Goal: Task Accomplishment & Management: Complete application form

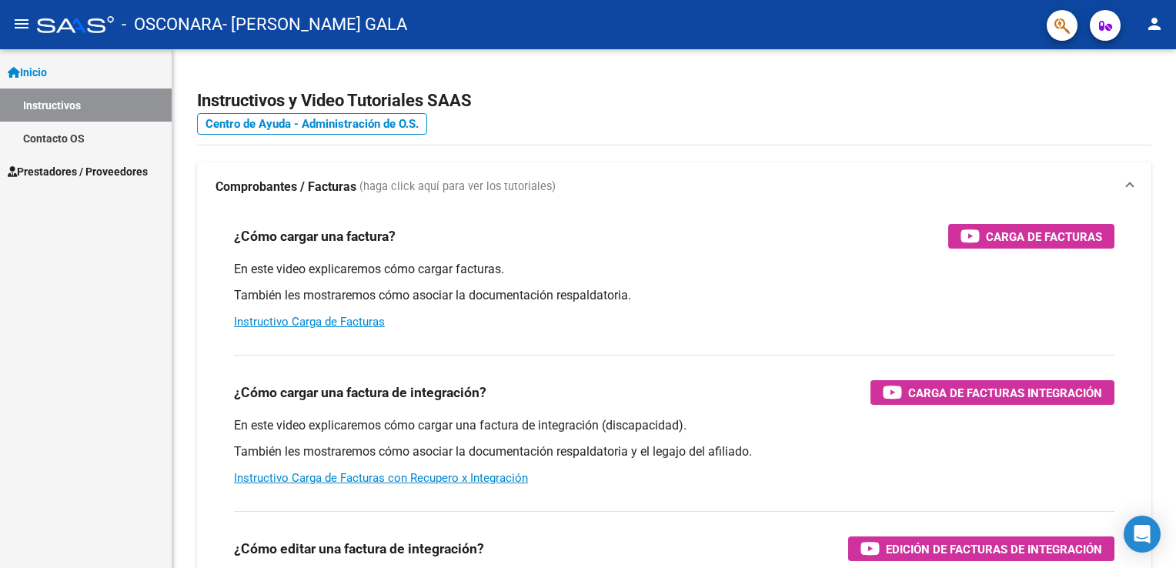
click at [145, 169] on span "Prestadores / Proveedores" at bounding box center [78, 171] width 140 height 17
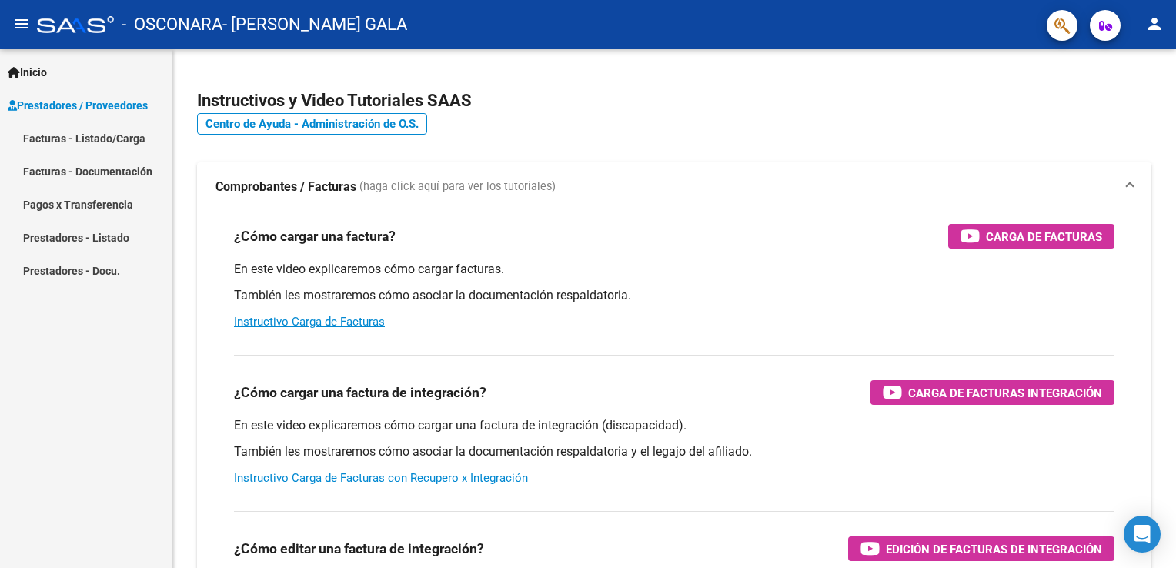
click at [120, 146] on link "Facturas - Listado/Carga" at bounding box center [86, 138] width 172 height 33
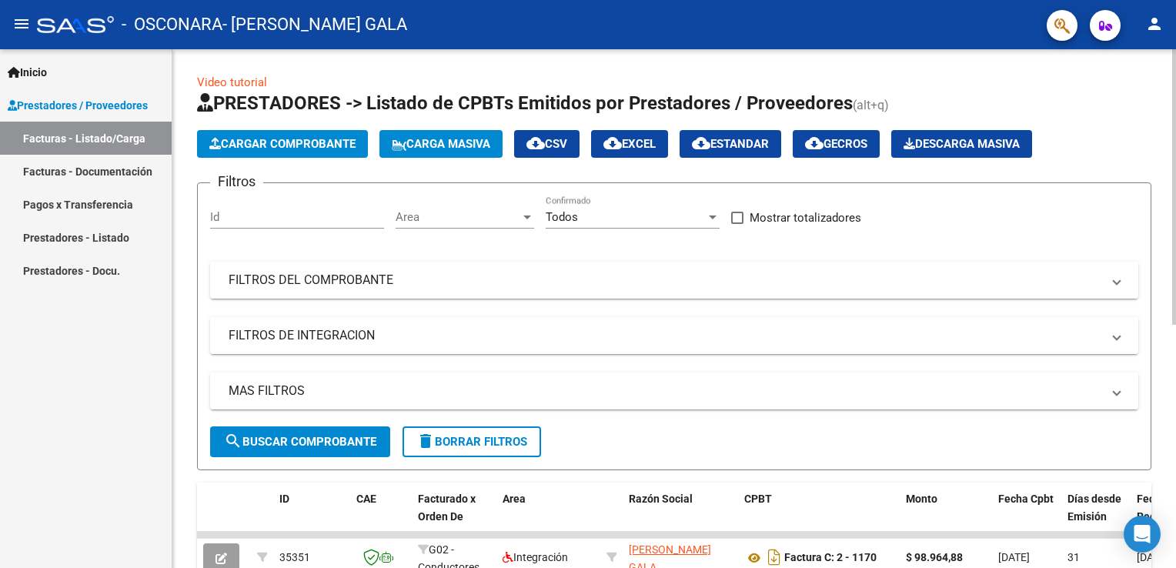
click at [342, 154] on button "Cargar Comprobante" at bounding box center [282, 144] width 171 height 28
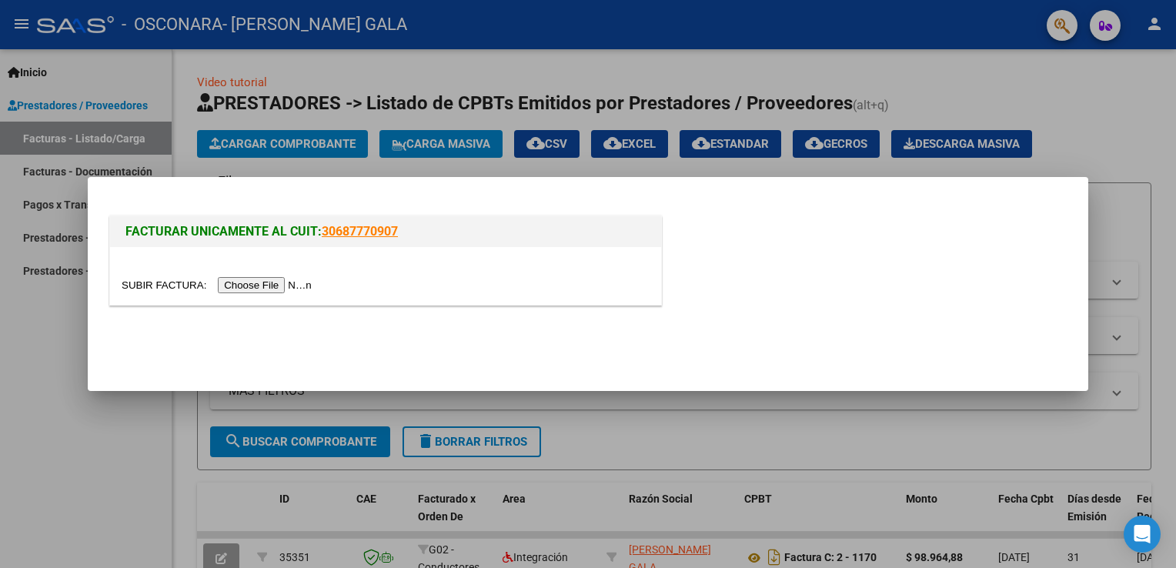
click at [259, 285] on input "file" at bounding box center [219, 285] width 195 height 16
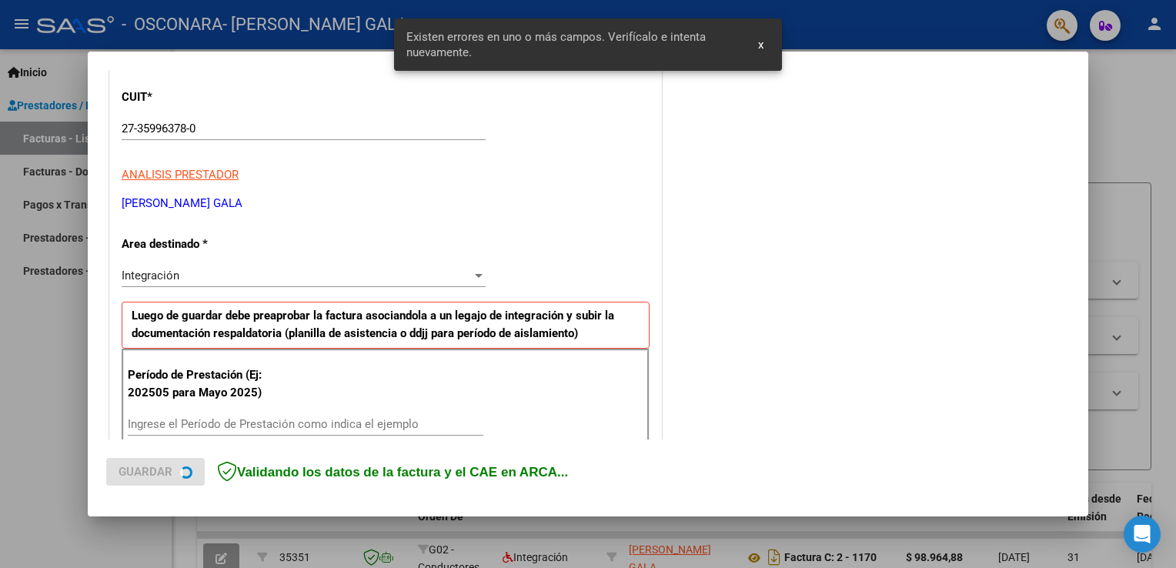
scroll to position [321, 0]
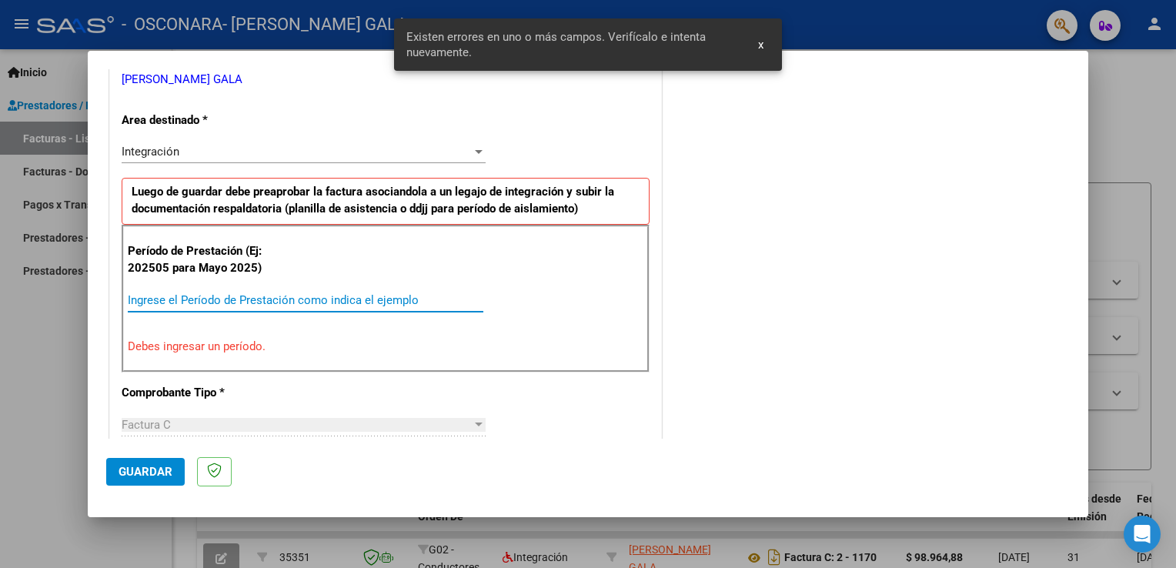
click at [409, 293] on input "Ingrese el Período de Prestación como indica el ejemplo" at bounding box center [305, 300] width 355 height 14
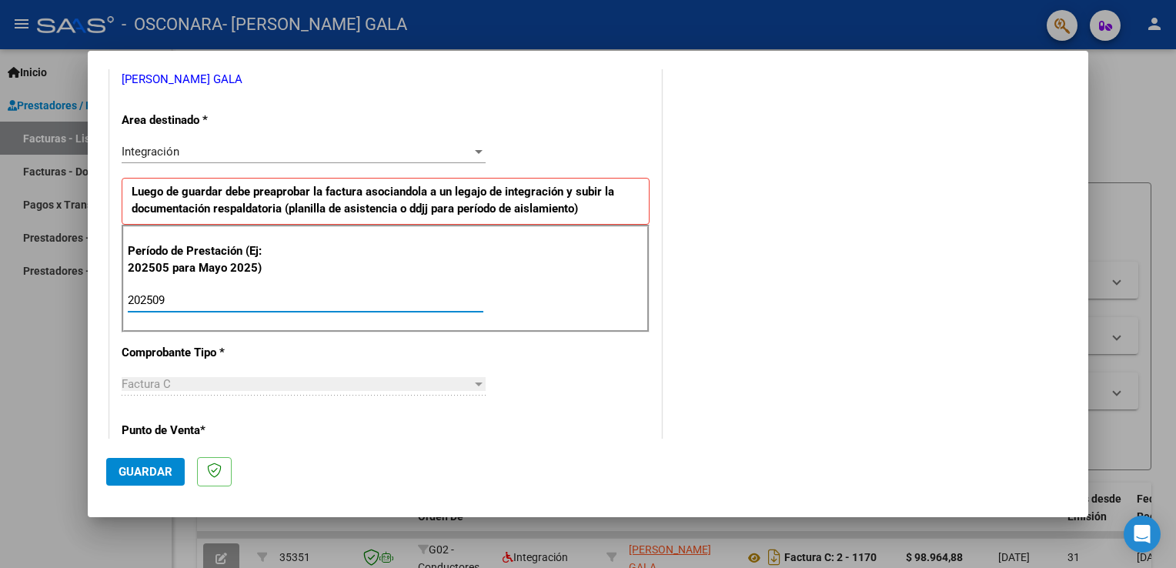
type input "202509"
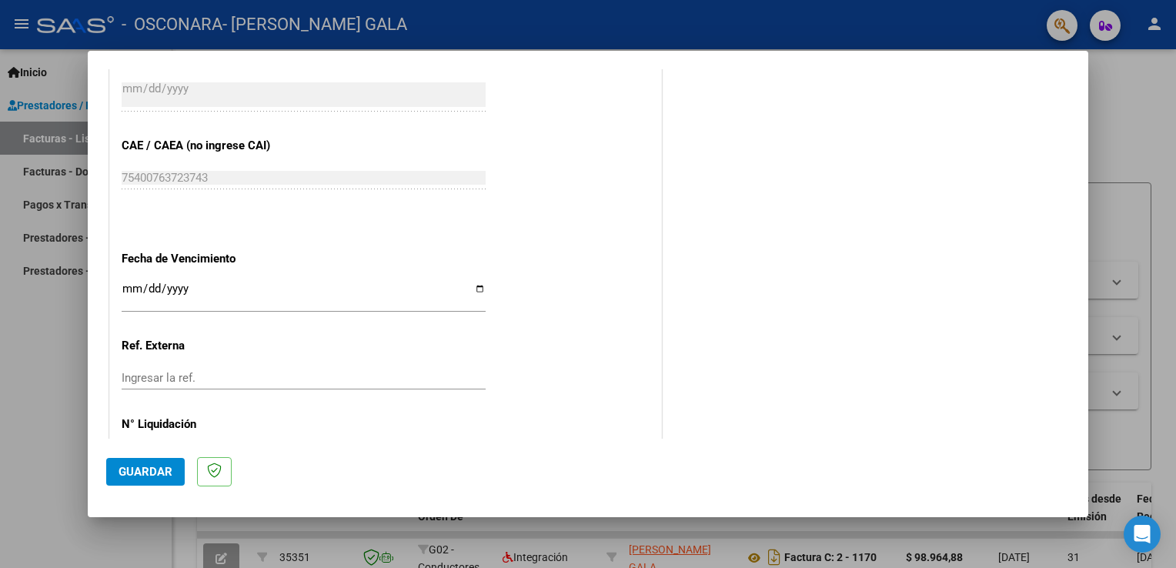
scroll to position [923, 0]
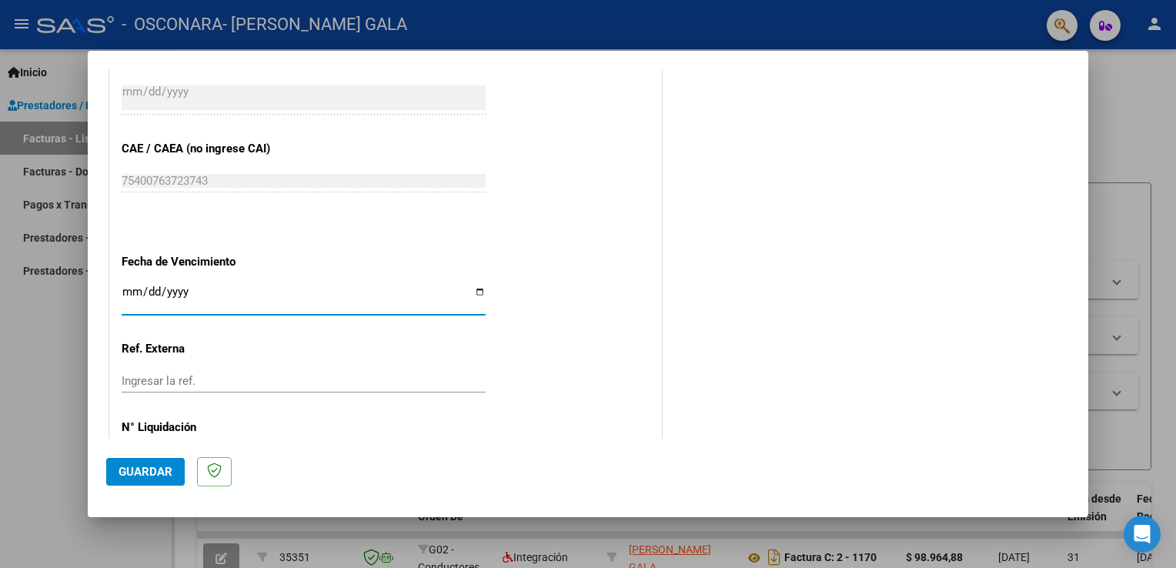
click at [477, 289] on input "Ingresar la fecha" at bounding box center [304, 297] width 364 height 25
type input "[DATE]"
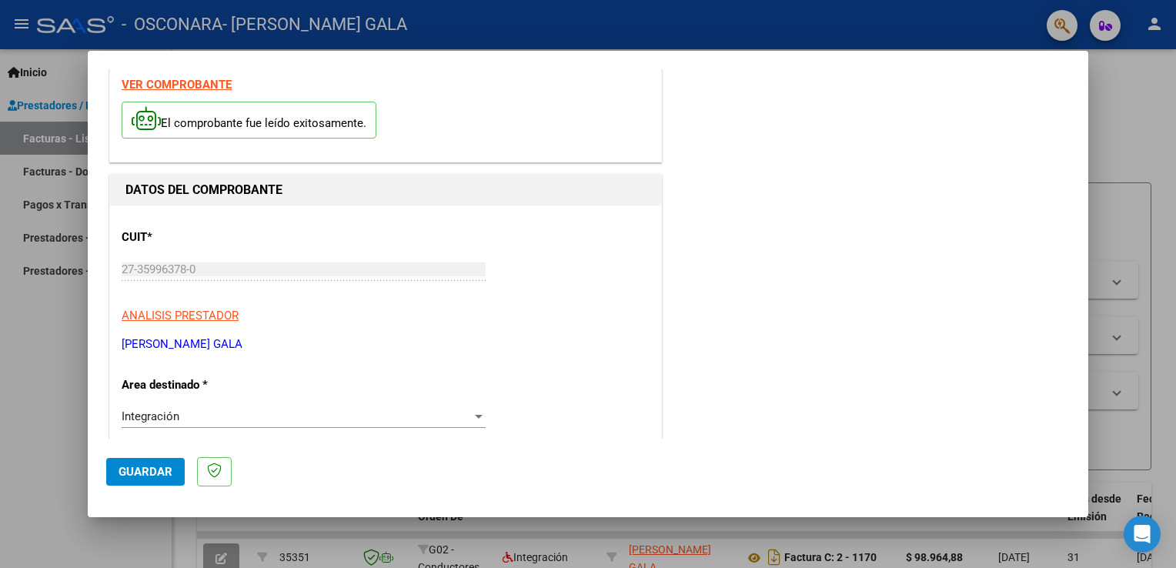
scroll to position [6, 0]
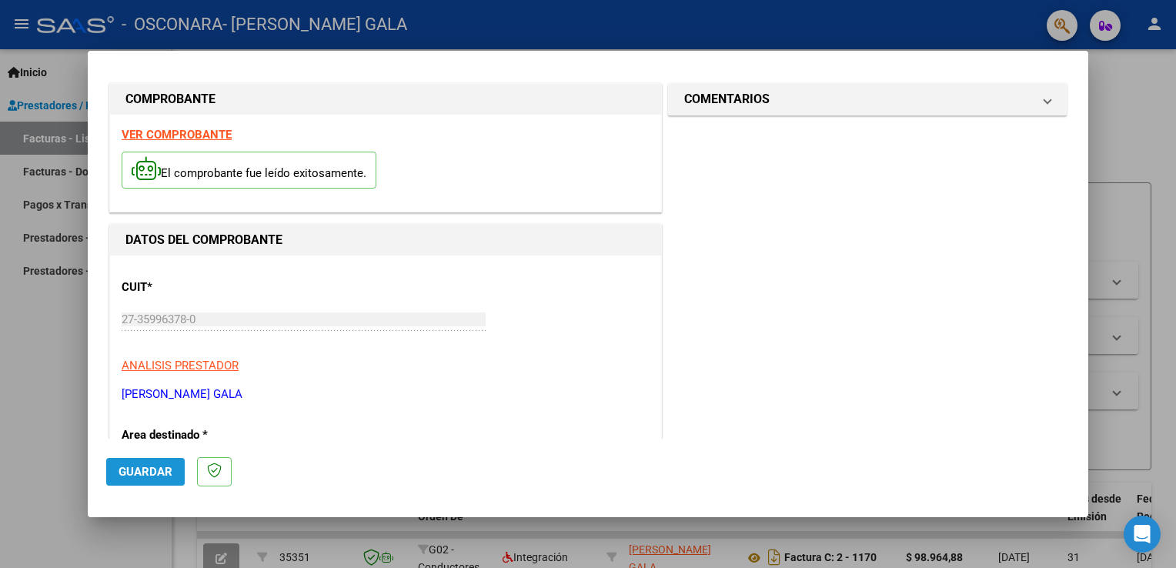
click at [135, 476] on span "Guardar" at bounding box center [145, 472] width 54 height 14
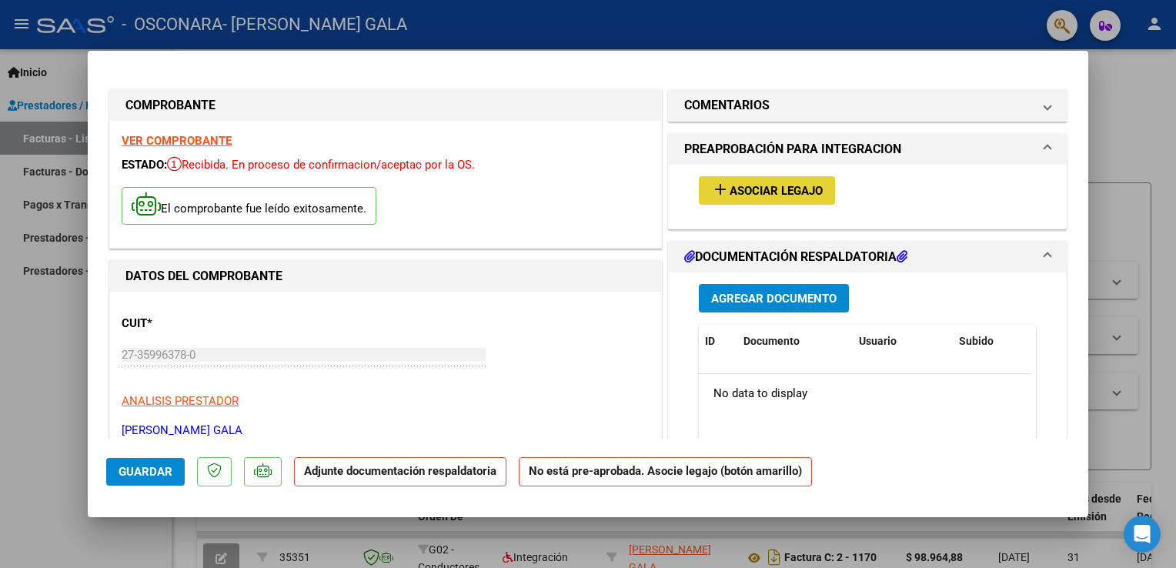
click at [729, 189] on span "Asociar Legajo" at bounding box center [775, 191] width 93 height 14
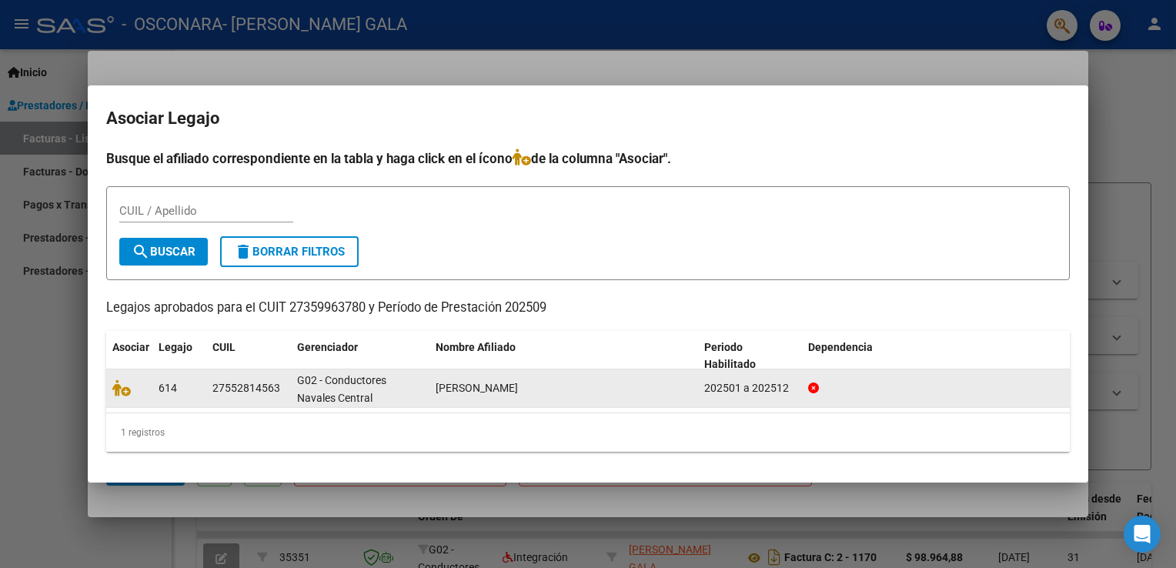
click at [299, 386] on div "G02 - Conductores Navales Central" at bounding box center [360, 388] width 126 height 32
click at [273, 382] on div "27552814563" at bounding box center [246, 388] width 68 height 18
click at [723, 383] on div "202501 a 202512" at bounding box center [750, 388] width 92 height 18
click at [121, 392] on icon at bounding box center [121, 387] width 18 height 17
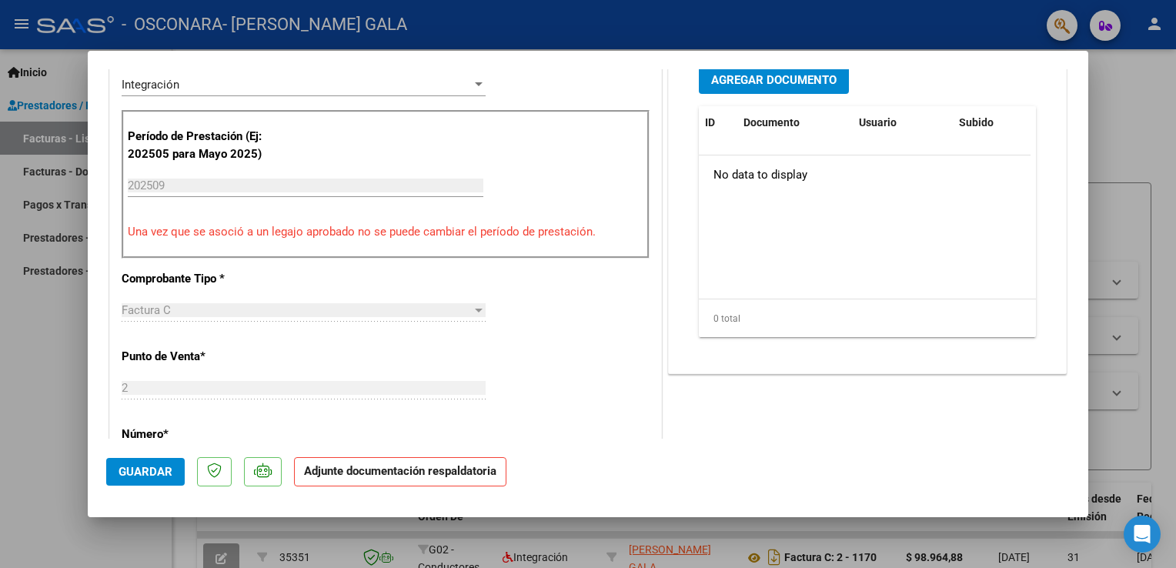
scroll to position [420, 0]
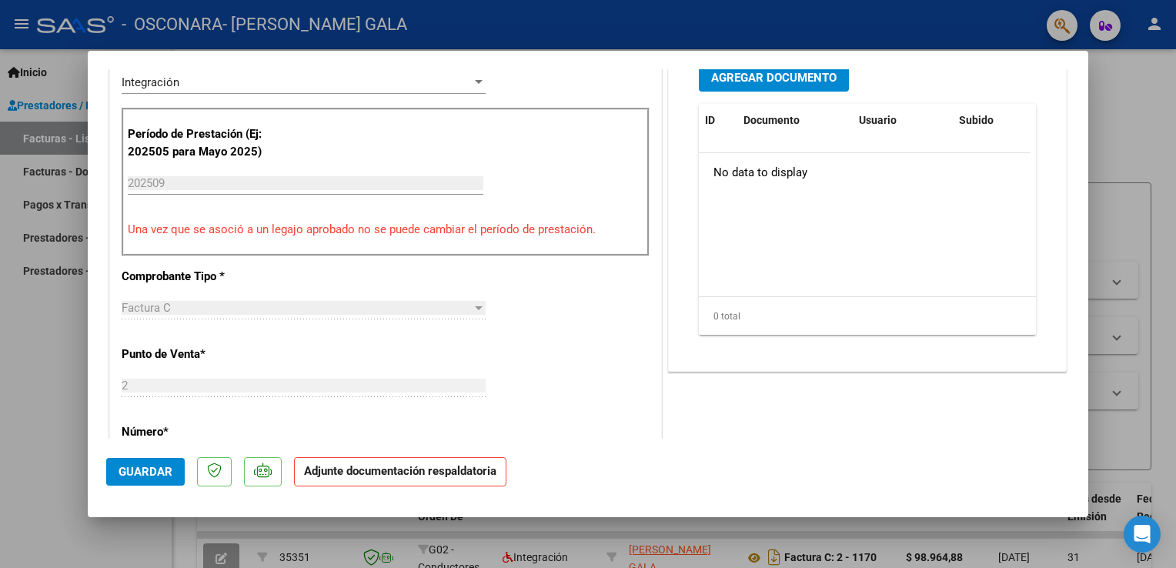
click at [729, 84] on span "Agregar Documento" at bounding box center [773, 78] width 125 height 14
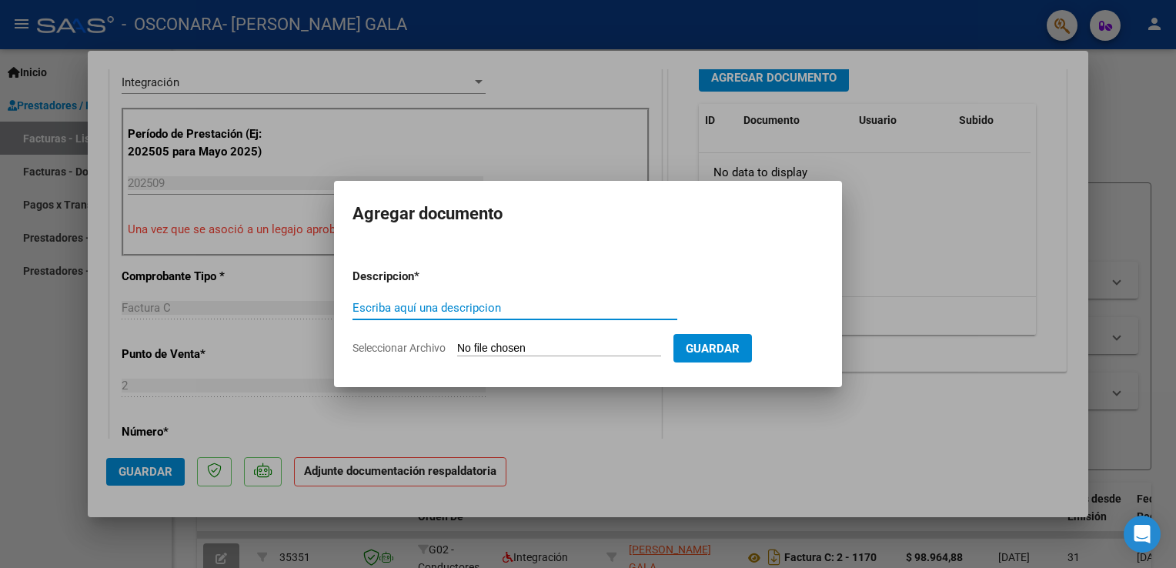
click at [570, 315] on input "Escriba aquí una descripcion" at bounding box center [514, 308] width 325 height 14
type input "asistencia [PERSON_NAME]"
click at [552, 342] on input "Seleccionar Archivo" at bounding box center [559, 349] width 204 height 15
click at [582, 350] on input "Seleccionar Archivo" at bounding box center [559, 349] width 204 height 15
type input "C:\fakepath\asistencia [GEOGRAPHIC_DATA] septiembre.pdf"
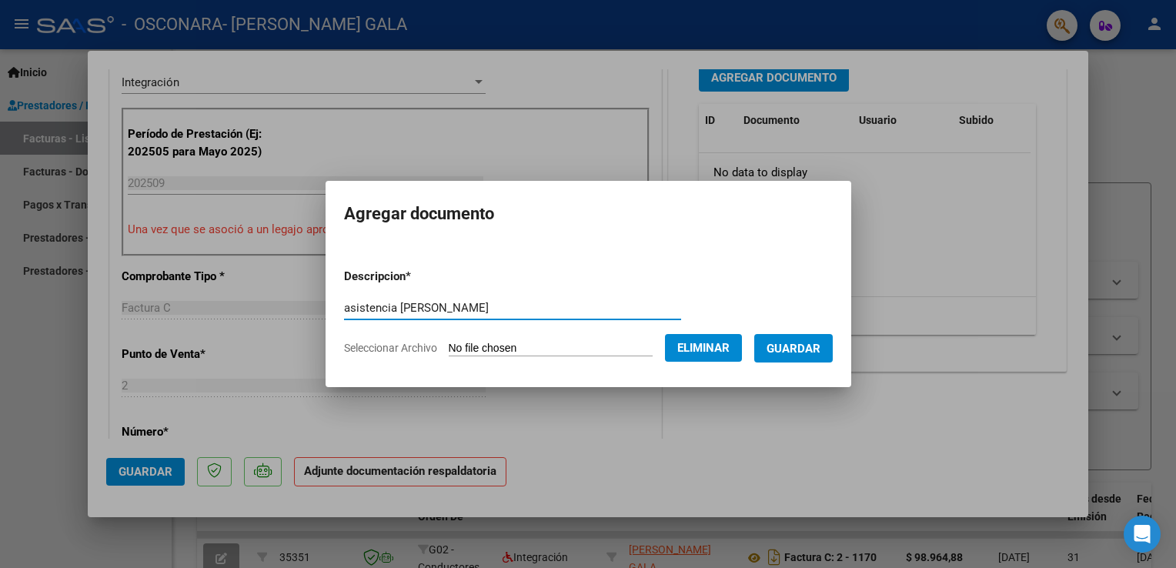
click at [428, 307] on input "asistencia [PERSON_NAME]" at bounding box center [512, 308] width 337 height 14
click at [829, 338] on button "Guardar" at bounding box center [793, 348] width 78 height 28
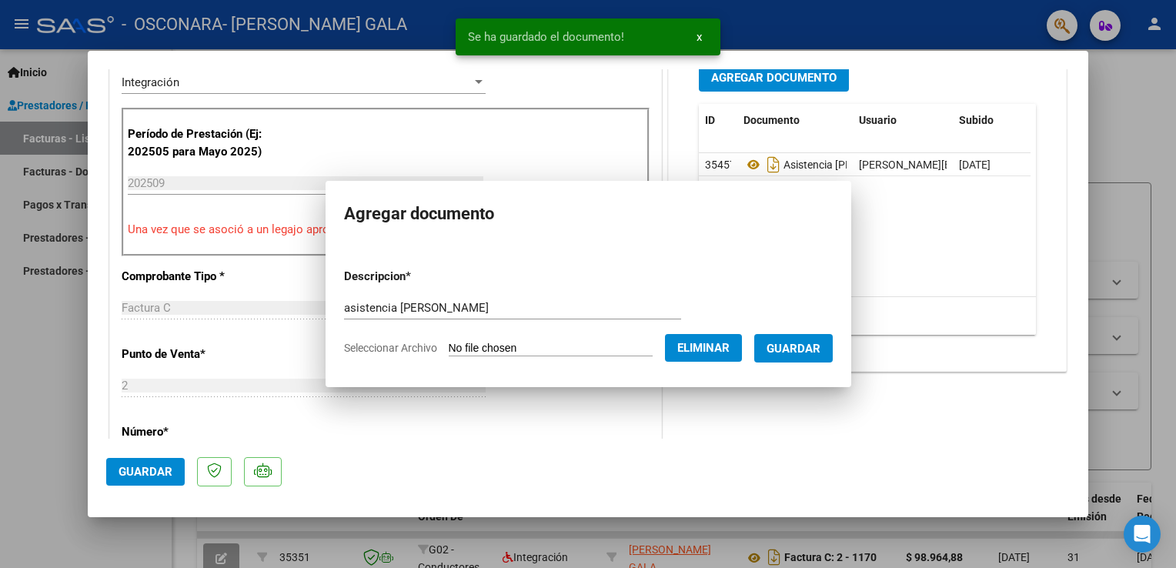
scroll to position [412, 0]
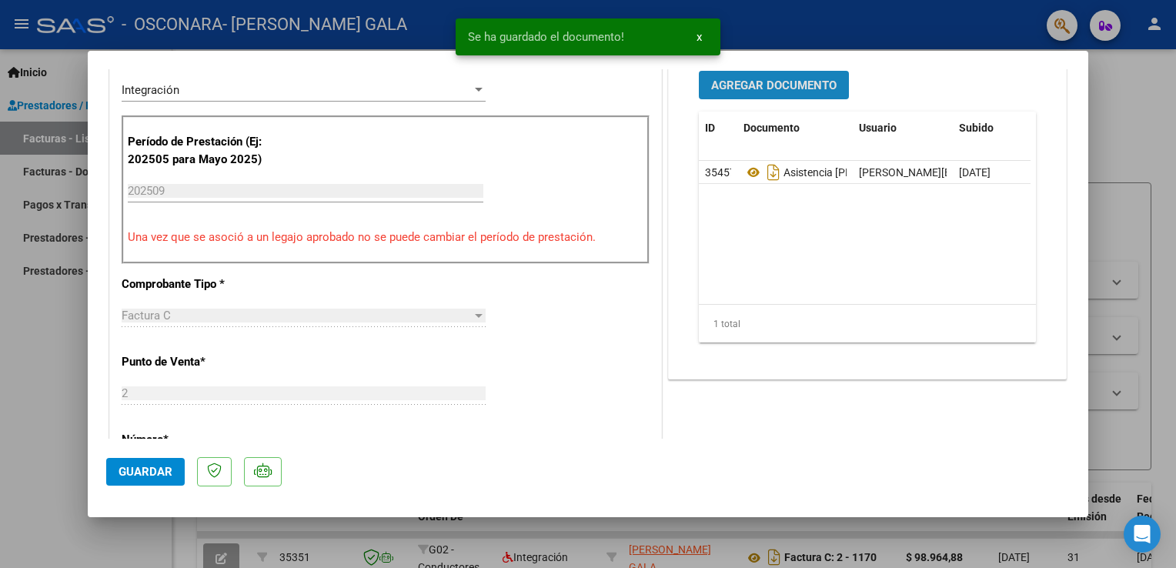
click at [787, 80] on span "Agregar Documento" at bounding box center [773, 85] width 125 height 14
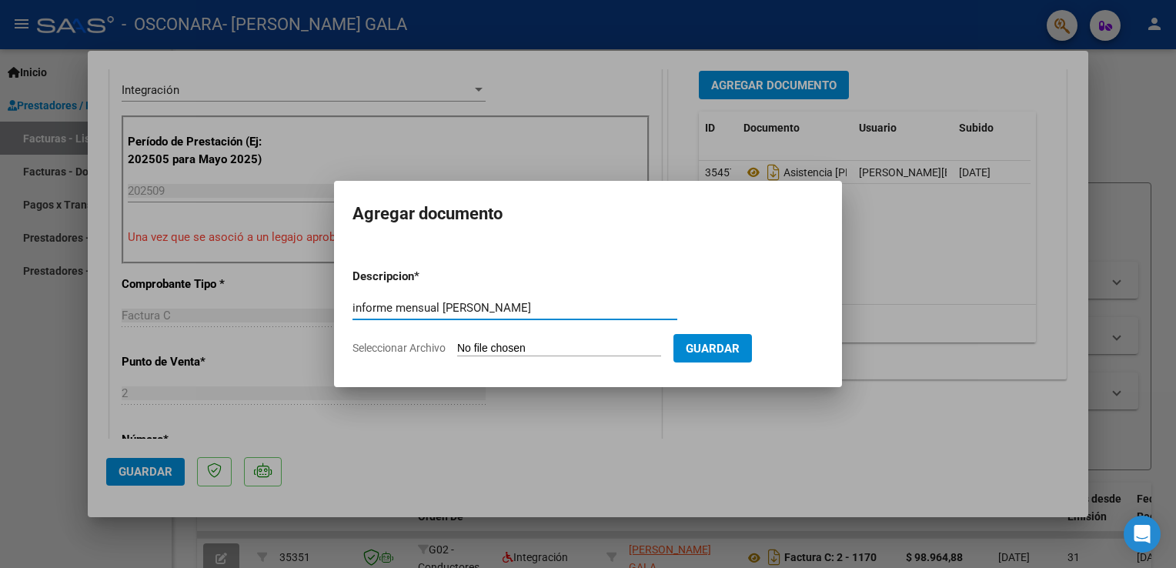
type input "informe mensual [PERSON_NAME]"
click at [571, 341] on app-file-uploader "Seleccionar Archivo" at bounding box center [512, 348] width 321 height 14
click at [529, 352] on input "Seleccionar Archivo" at bounding box center [559, 349] width 204 height 15
type input "C:\fakepath\informe mensual [PERSON_NAME].pdf"
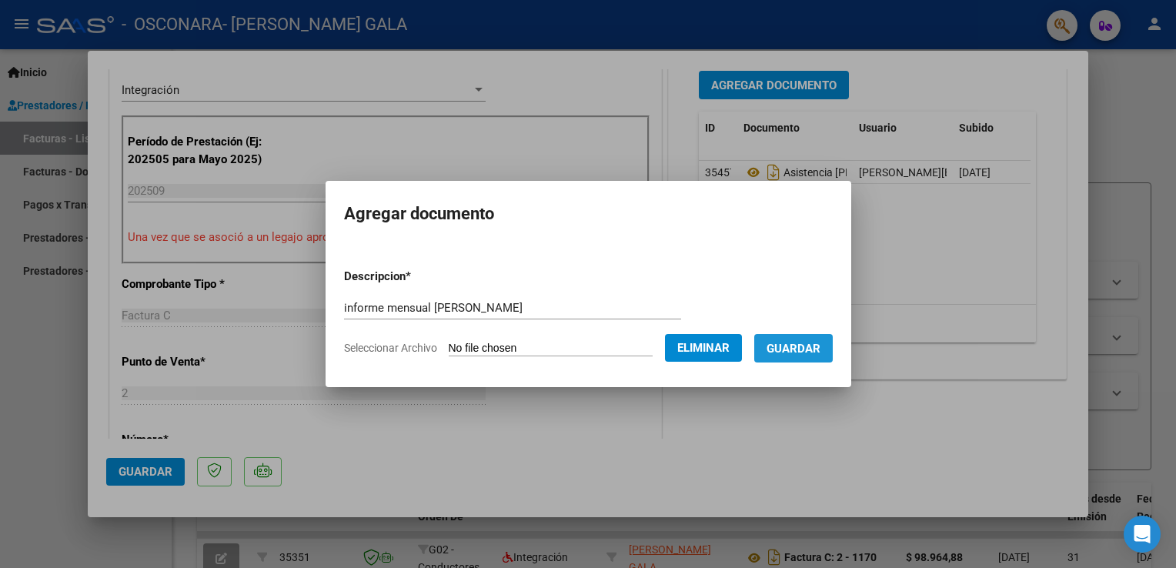
click at [825, 339] on button "Guardar" at bounding box center [793, 348] width 78 height 28
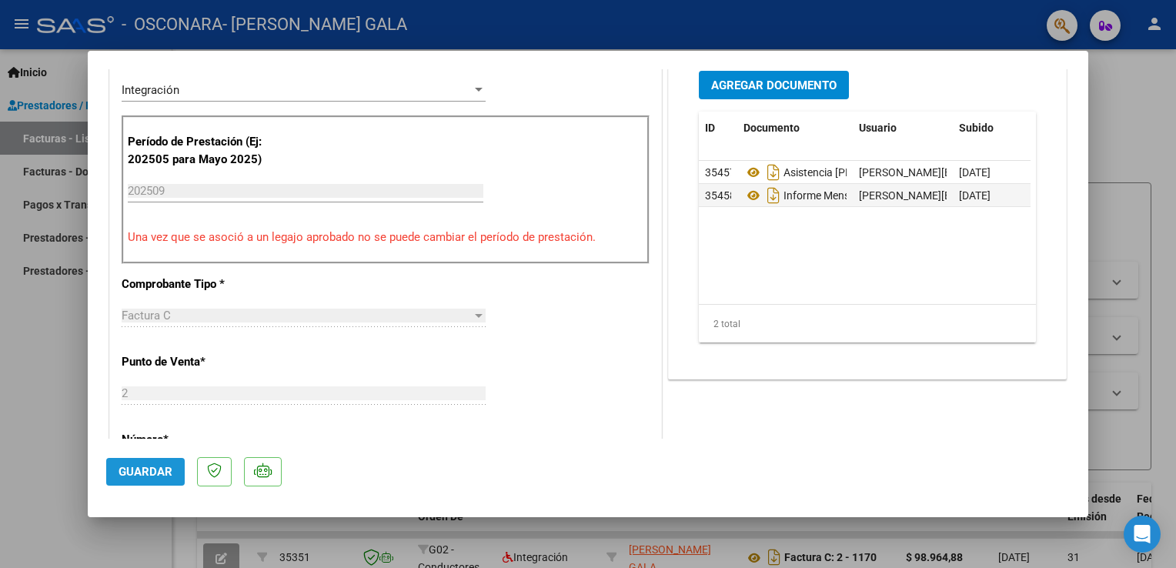
click at [138, 485] on button "Guardar" at bounding box center [145, 472] width 78 height 28
click at [135, 473] on span "Guardar" at bounding box center [145, 472] width 54 height 14
